Goal: Task Accomplishment & Management: Manage account settings

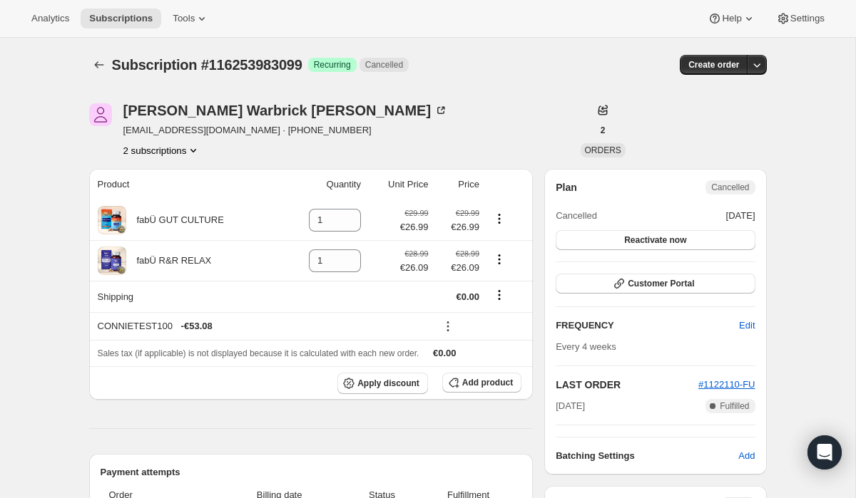
click at [197, 153] on icon "Product actions" at bounding box center [193, 150] width 14 height 14
click at [183, 169] on button "116253458811" at bounding box center [159, 176] width 113 height 23
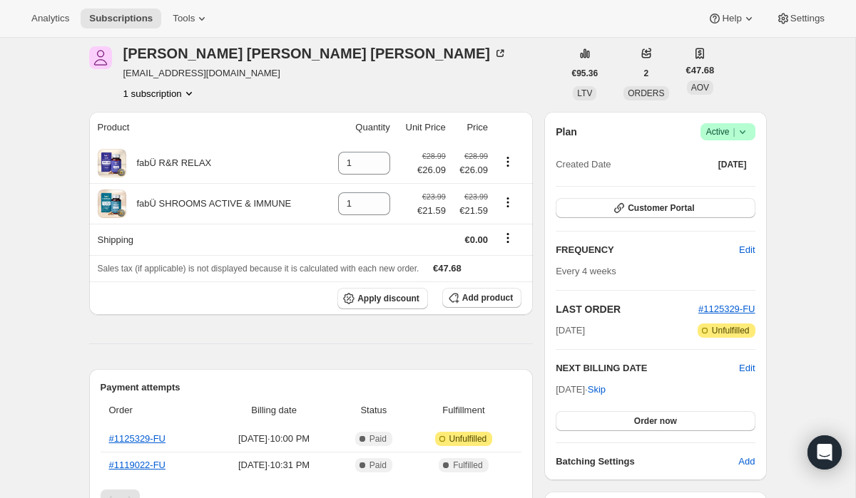
scroll to position [59, 0]
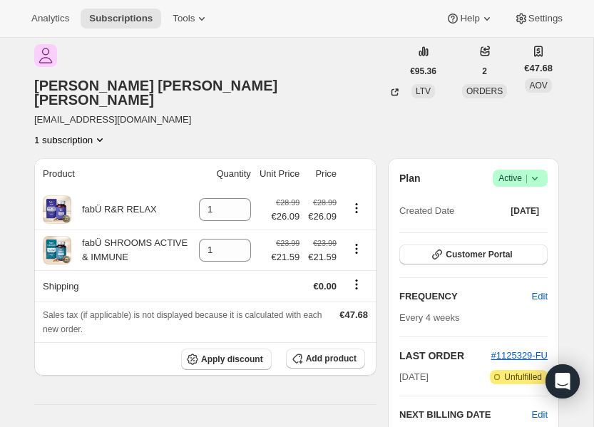
click at [530, 171] on icon at bounding box center [535, 178] width 14 height 14
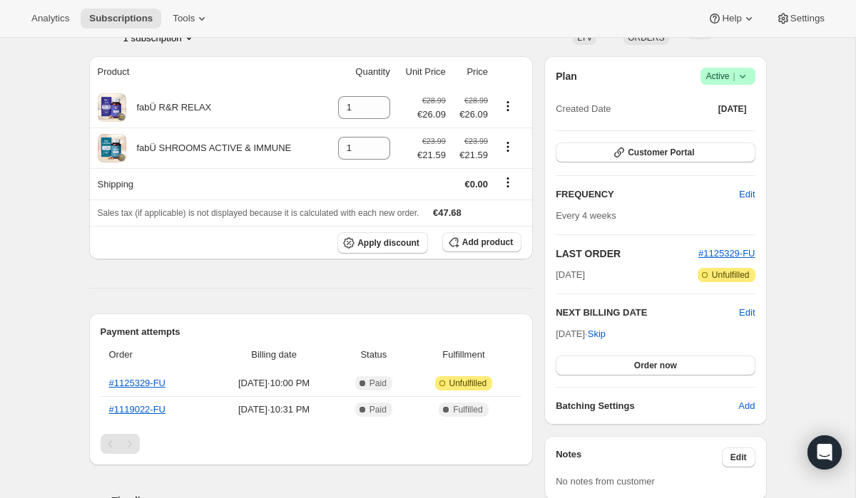
scroll to position [0, 0]
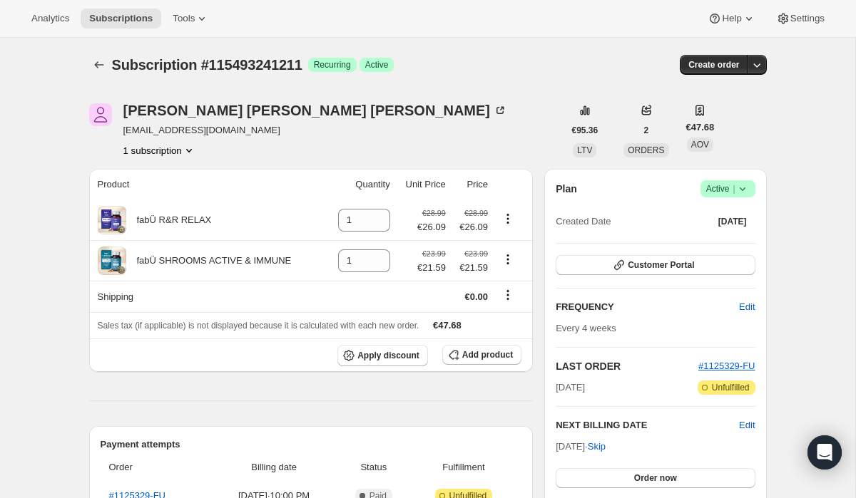
click at [593, 177] on div "Plan Success Active | Created Date [DATE] Customer Portal FREQUENCY Edit Every …" at bounding box center [655, 353] width 222 height 369
click at [593, 180] on span "Success Active |" at bounding box center [727, 188] width 55 height 17
click at [593, 235] on span "Cancel subscription" at bounding box center [723, 242] width 81 height 14
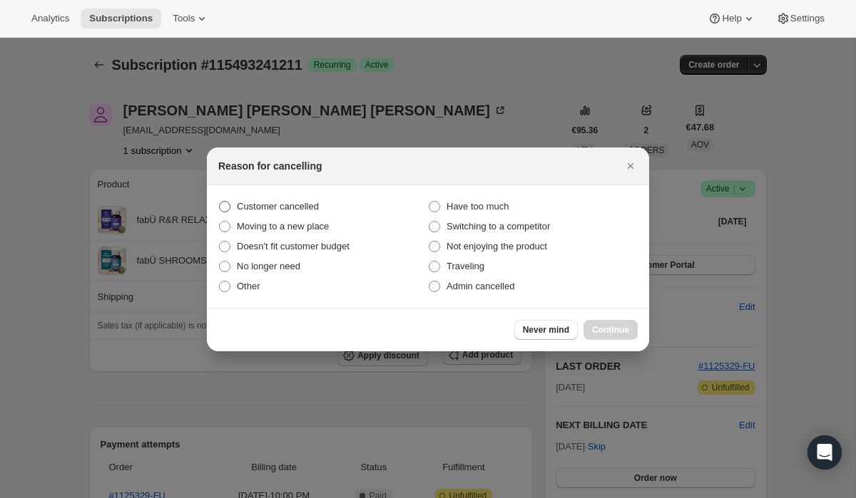
click at [293, 197] on label "Customer cancelled" at bounding box center [323, 207] width 210 height 20
click at [220, 201] on input "Customer cancelled" at bounding box center [219, 201] width 1 height 1
radio input "true"
click at [593, 329] on span "Continue" at bounding box center [610, 329] width 37 height 11
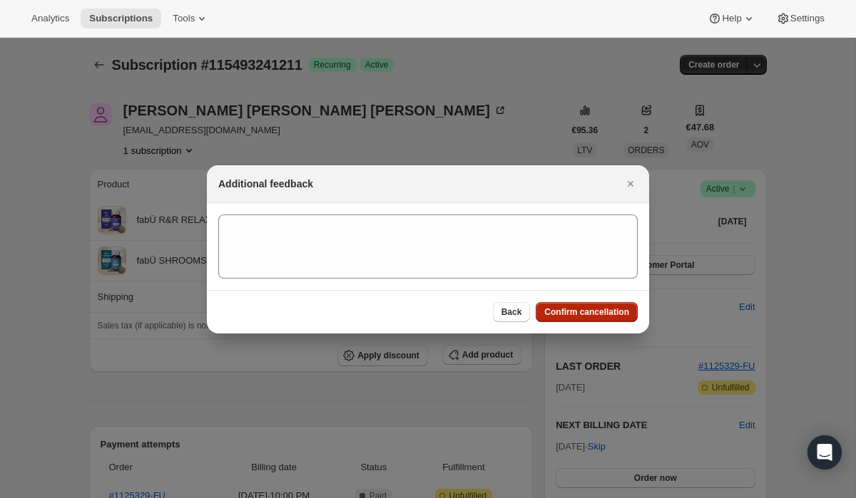
click at [592, 306] on button "Confirm cancellation" at bounding box center [586, 312] width 102 height 20
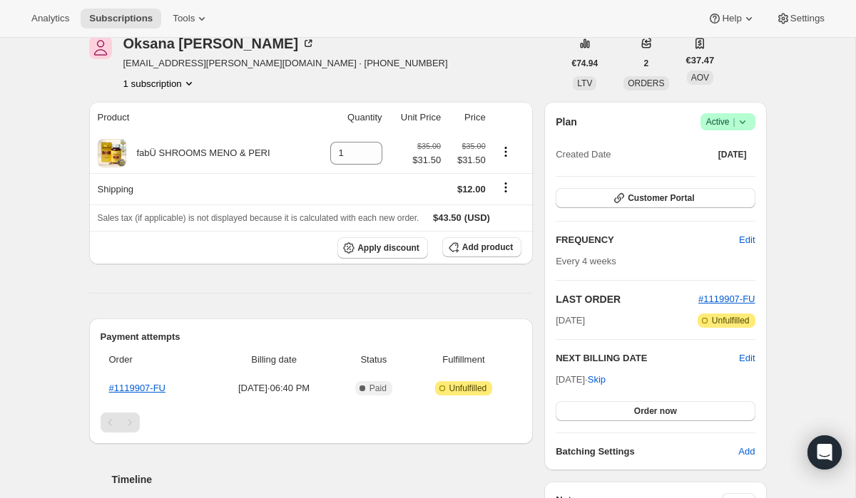
scroll to position [39, 0]
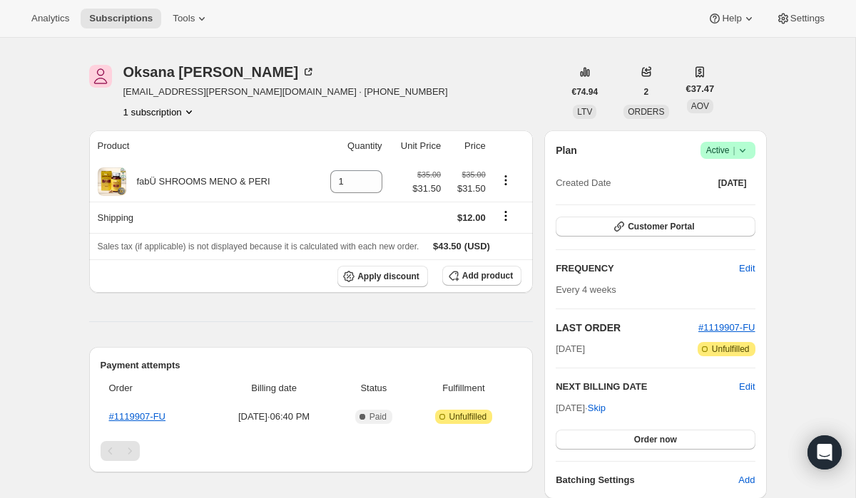
click at [724, 151] on span "Active |" at bounding box center [727, 150] width 43 height 14
click at [717, 181] on span "Pause subscription" at bounding box center [722, 178] width 78 height 11
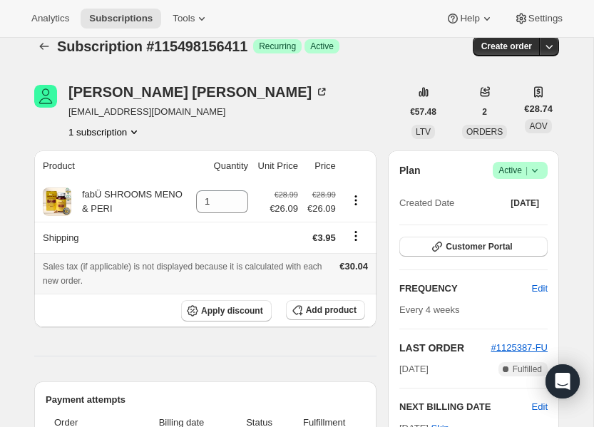
scroll to position [28, 0]
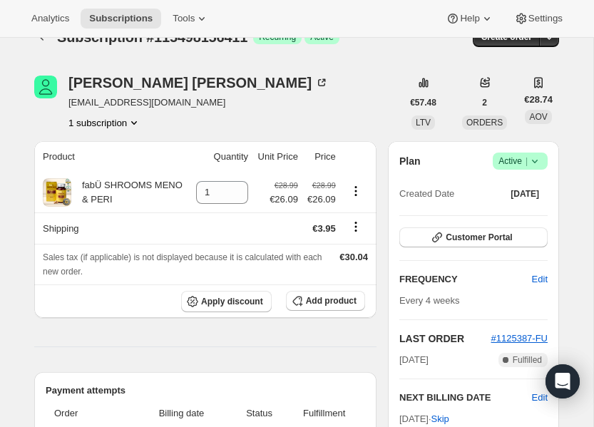
click at [543, 153] on span "Success Active |" at bounding box center [520, 161] width 55 height 17
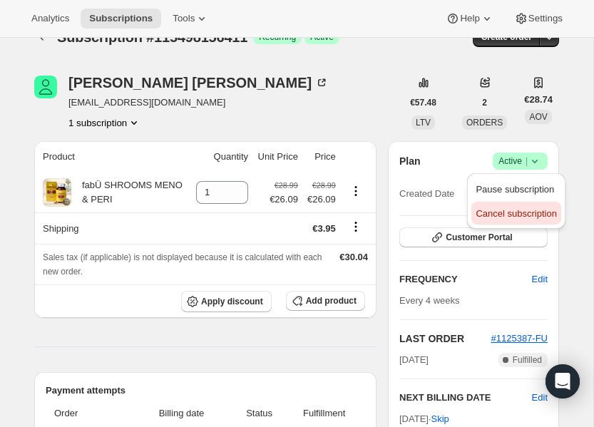
click at [515, 205] on button "Cancel subscription" at bounding box center [515, 213] width 89 height 23
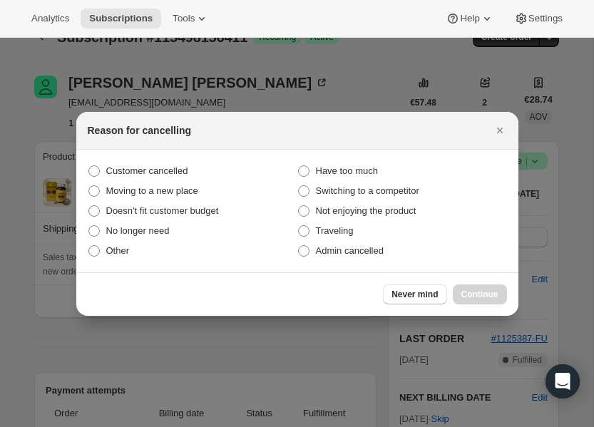
click at [196, 154] on section "Customer cancelled Have too much Moving to a new place Switching to a competito…" at bounding box center [297, 211] width 442 height 123
click at [194, 172] on label "Customer cancelled" at bounding box center [193, 171] width 210 height 20
click at [89, 166] on input "Customer cancelled" at bounding box center [88, 165] width 1 height 1
radio input "true"
click at [463, 291] on span "Continue" at bounding box center [479, 294] width 37 height 11
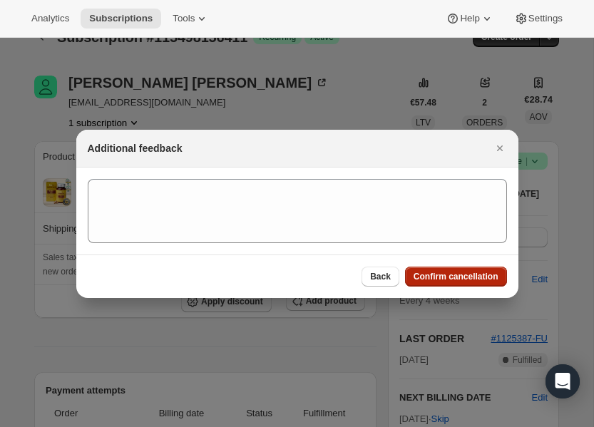
click at [444, 280] on span "Confirm cancellation" at bounding box center [456, 276] width 85 height 11
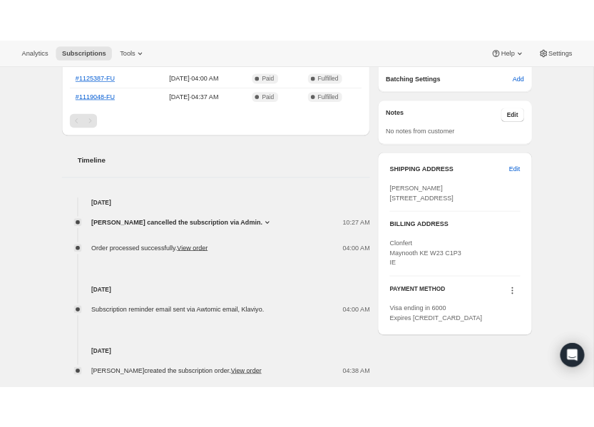
scroll to position [493, 0]
